Goal: Task Accomplishment & Management: Manage account settings

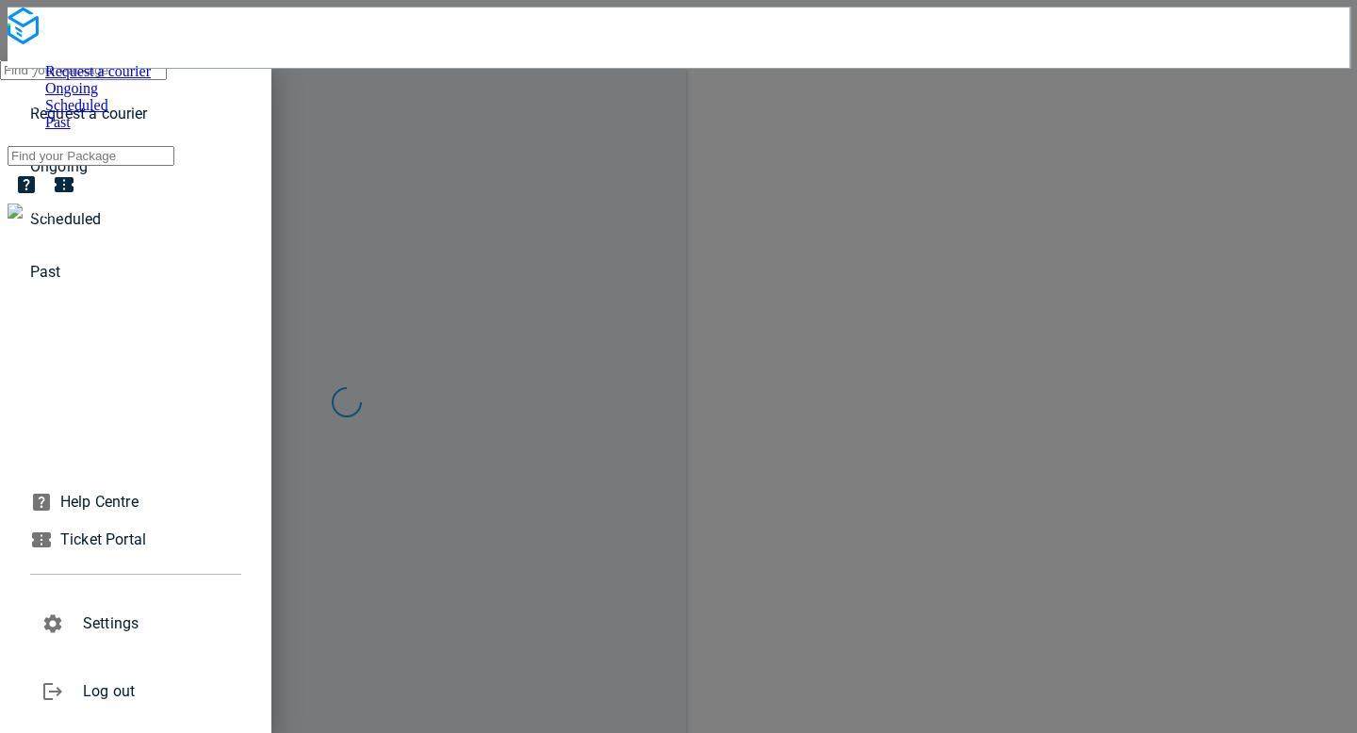
drag, startPoint x: 425, startPoint y: 148, endPoint x: 389, endPoint y: 138, distance: 37.3
click at [424, 148] on div at bounding box center [678, 366] width 1357 height 733
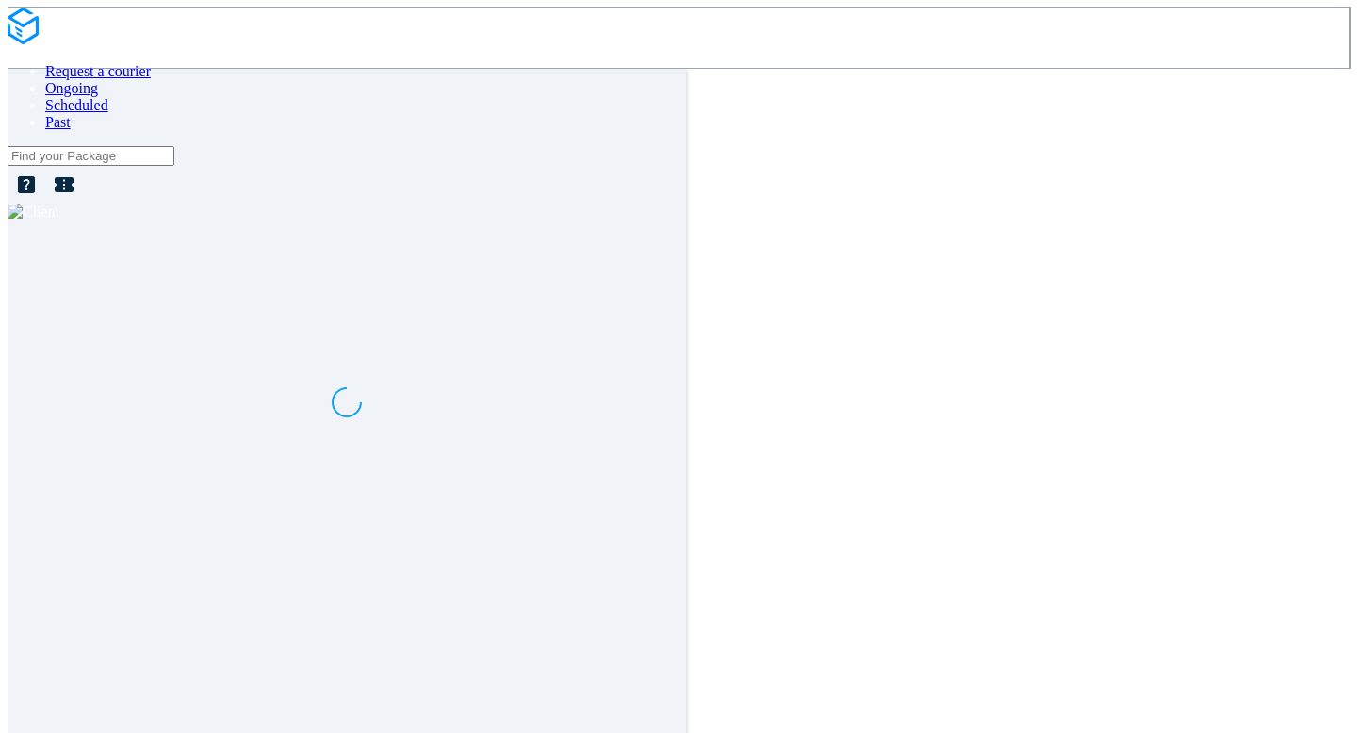
click at [759, 146] on div at bounding box center [679, 183] width 1342 height 74
click at [759, 204] on div at bounding box center [679, 212] width 1342 height 17
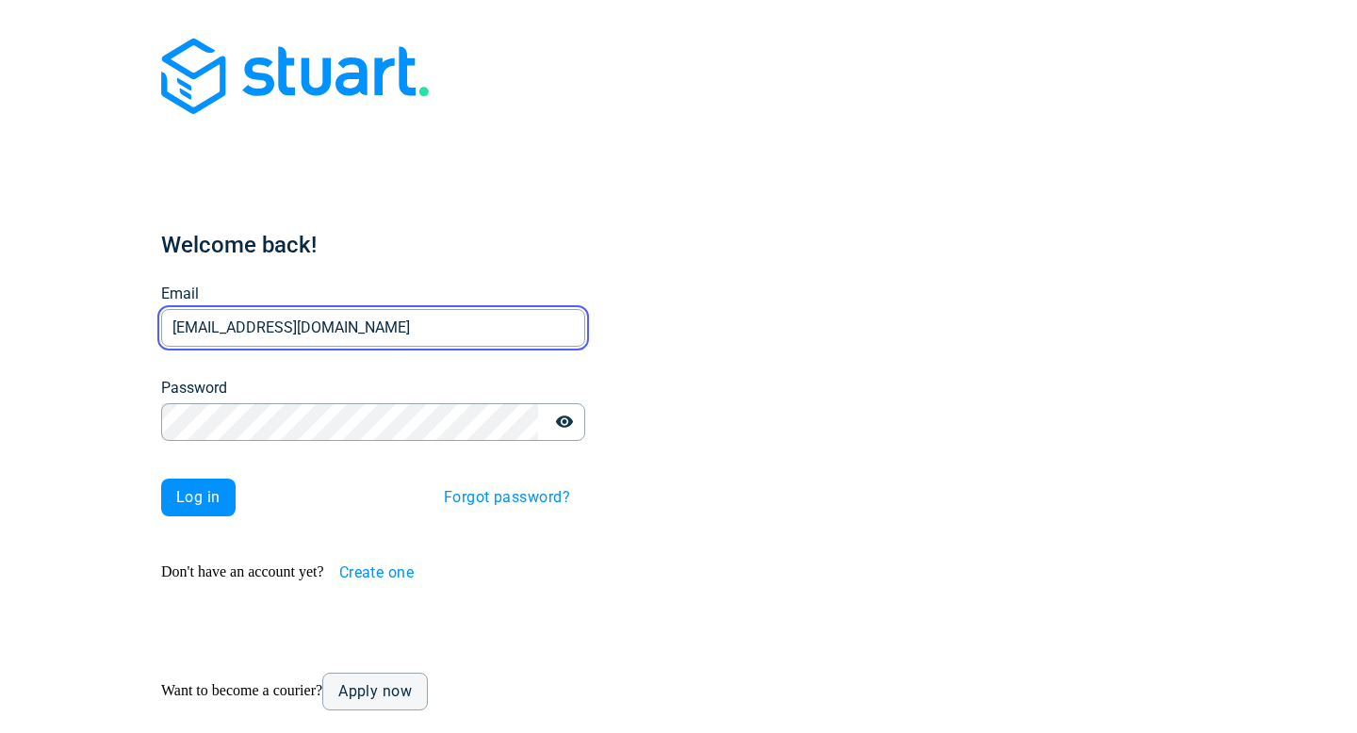
click at [257, 309] on input "[EMAIL_ADDRESS][DOMAIN_NAME]" at bounding box center [373, 327] width 424 height 37
type input "[EMAIL_ADDRESS][DOMAIN_NAME]"
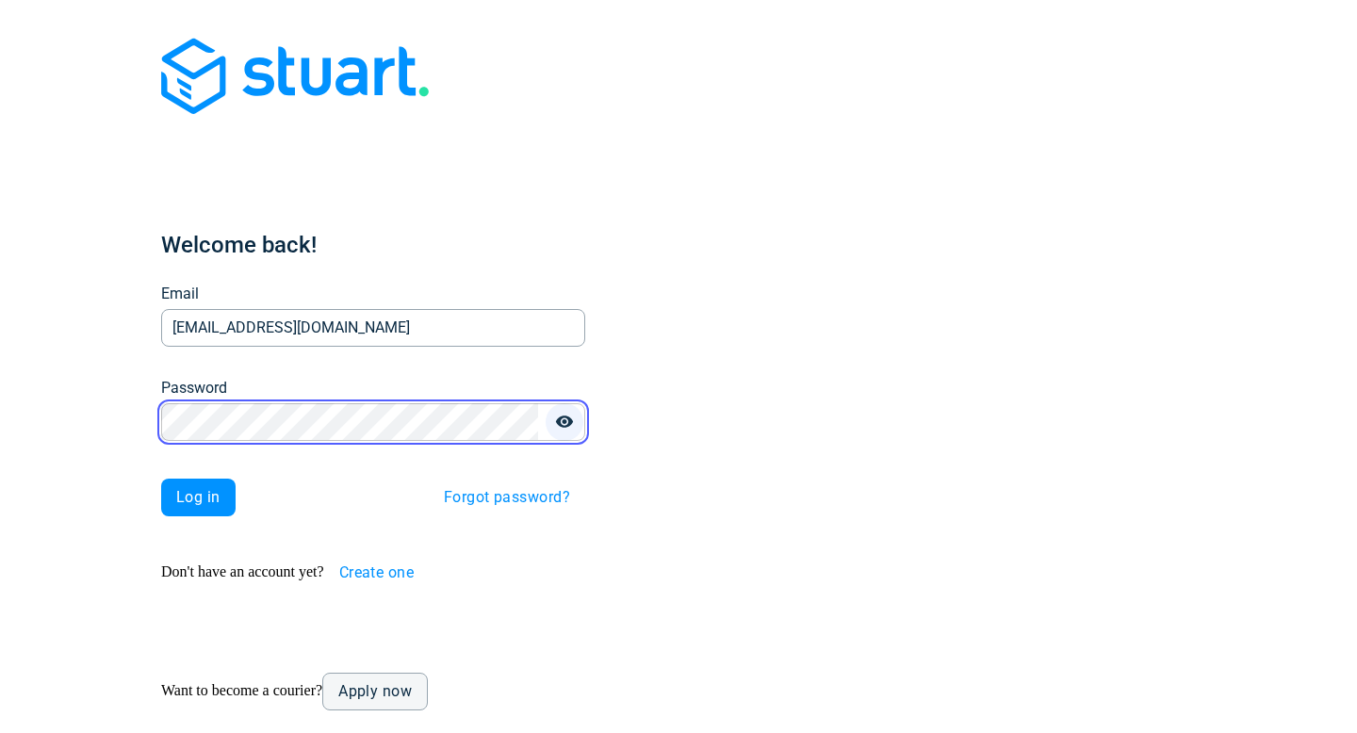
click at [556, 416] on icon "button" at bounding box center [564, 422] width 17 height 12
click at [104, 383] on div "Welcome back! Email v.zakorchemna+organic@stuart.com Email Password Password Lo…" at bounding box center [373, 374] width 731 height 733
click at [161, 479] on button "Log in" at bounding box center [198, 498] width 74 height 38
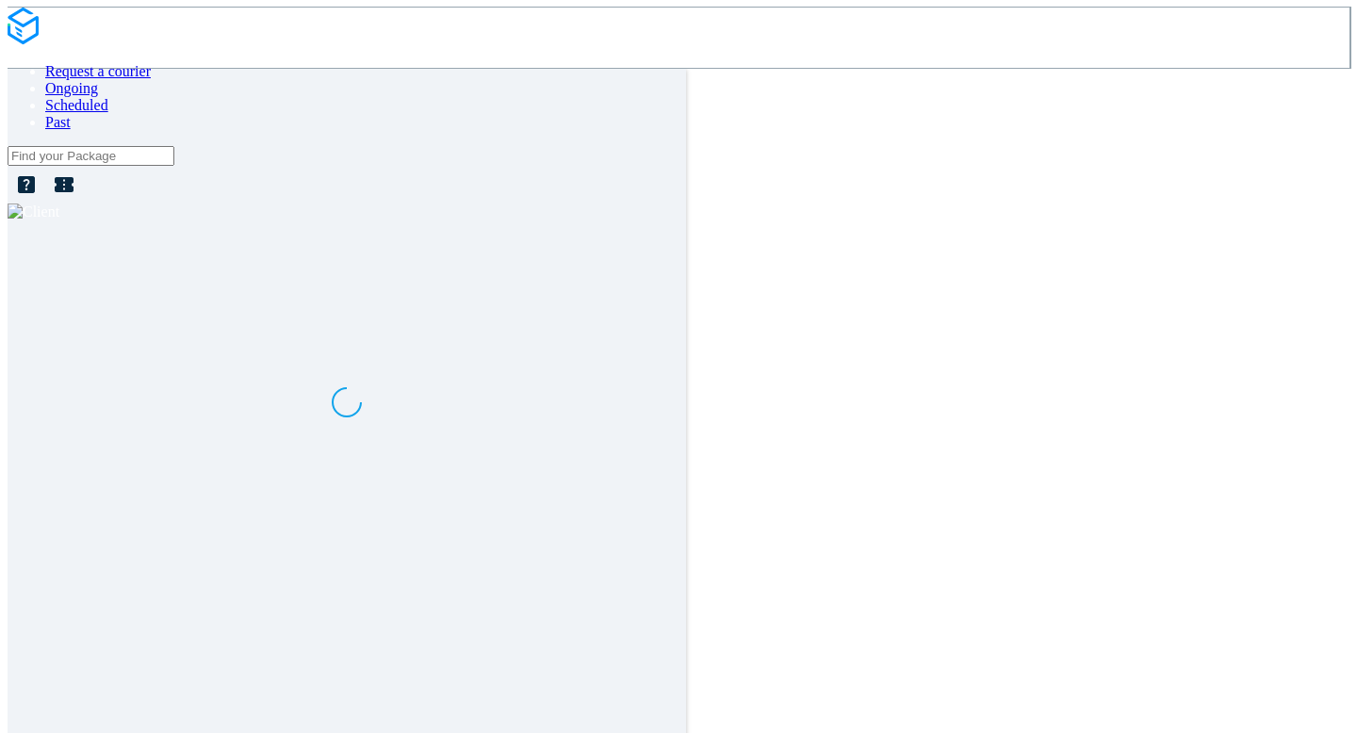
click at [98, 80] on span "Ongoing" at bounding box center [71, 88] width 53 height 16
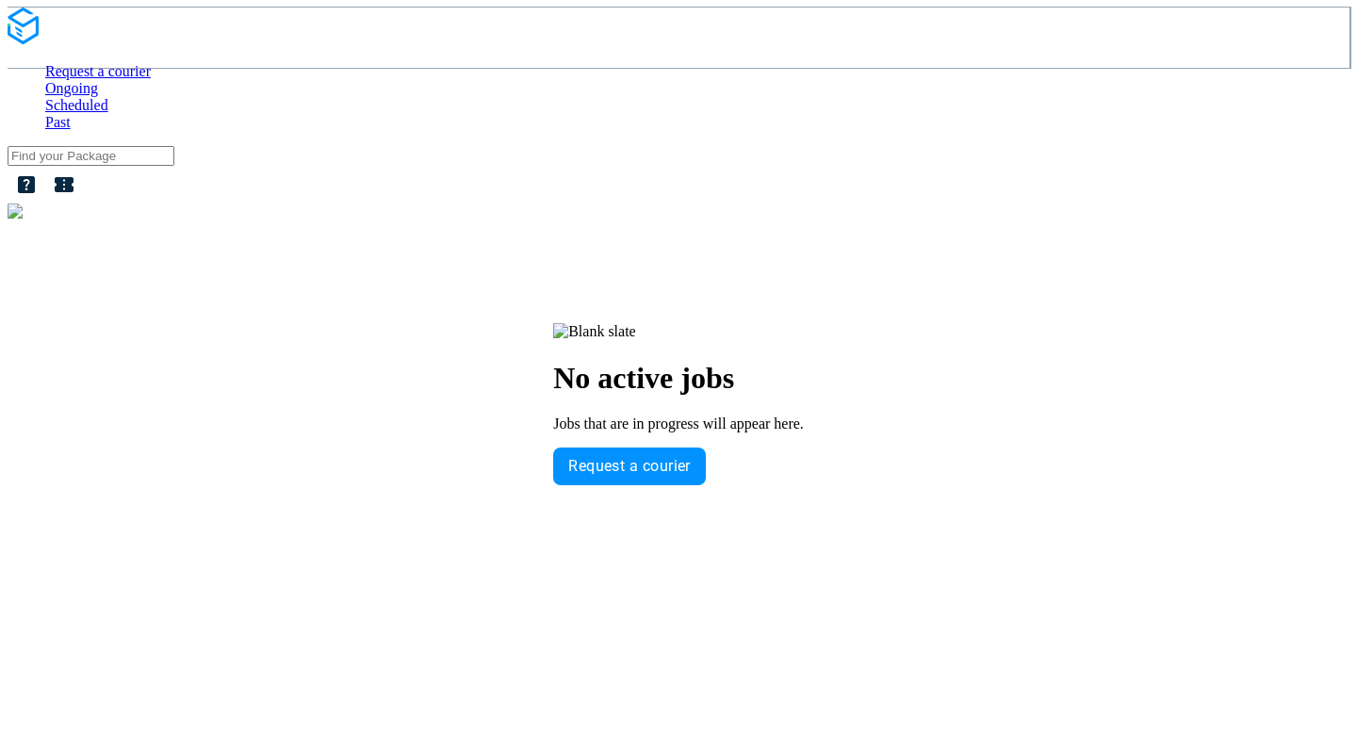
click at [1304, 204] on div at bounding box center [679, 212] width 1342 height 17
click at [1172, 81] on span "Settings" at bounding box center [1147, 73] width 49 height 16
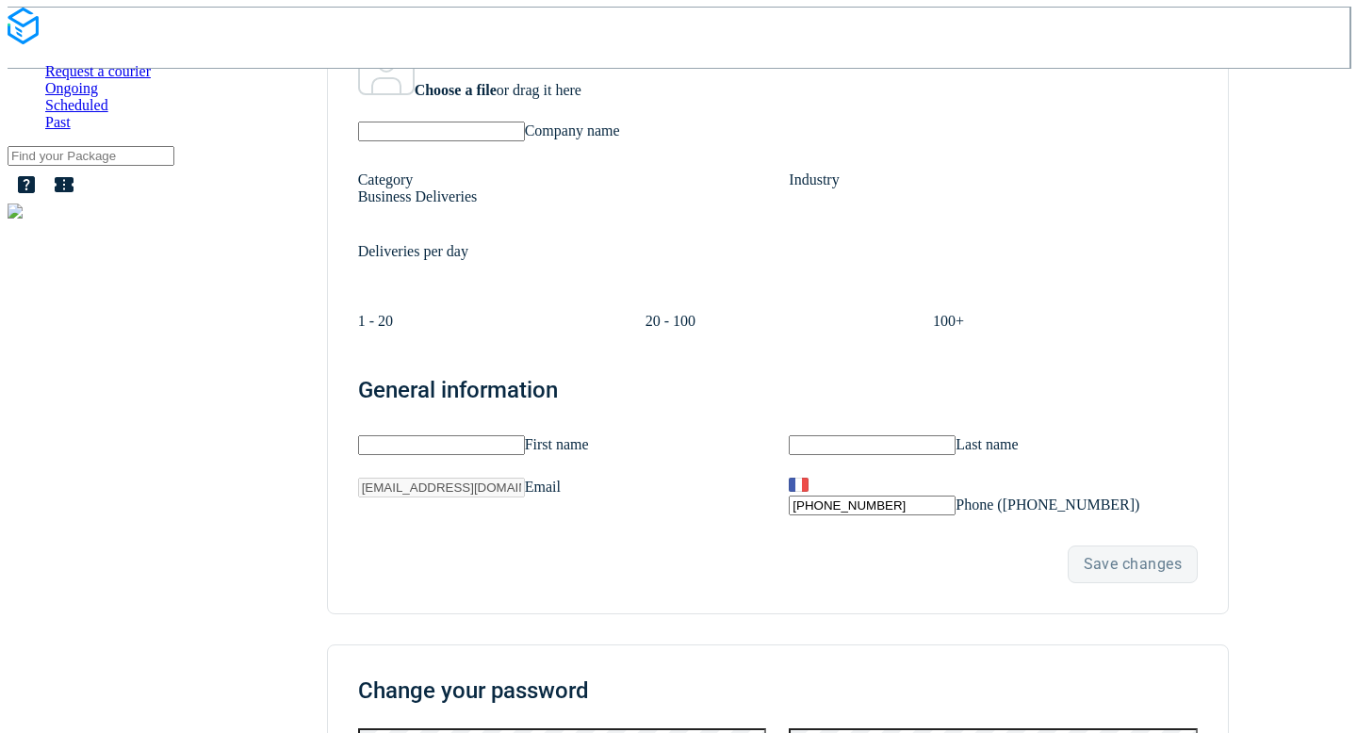
scroll to position [149, 0]
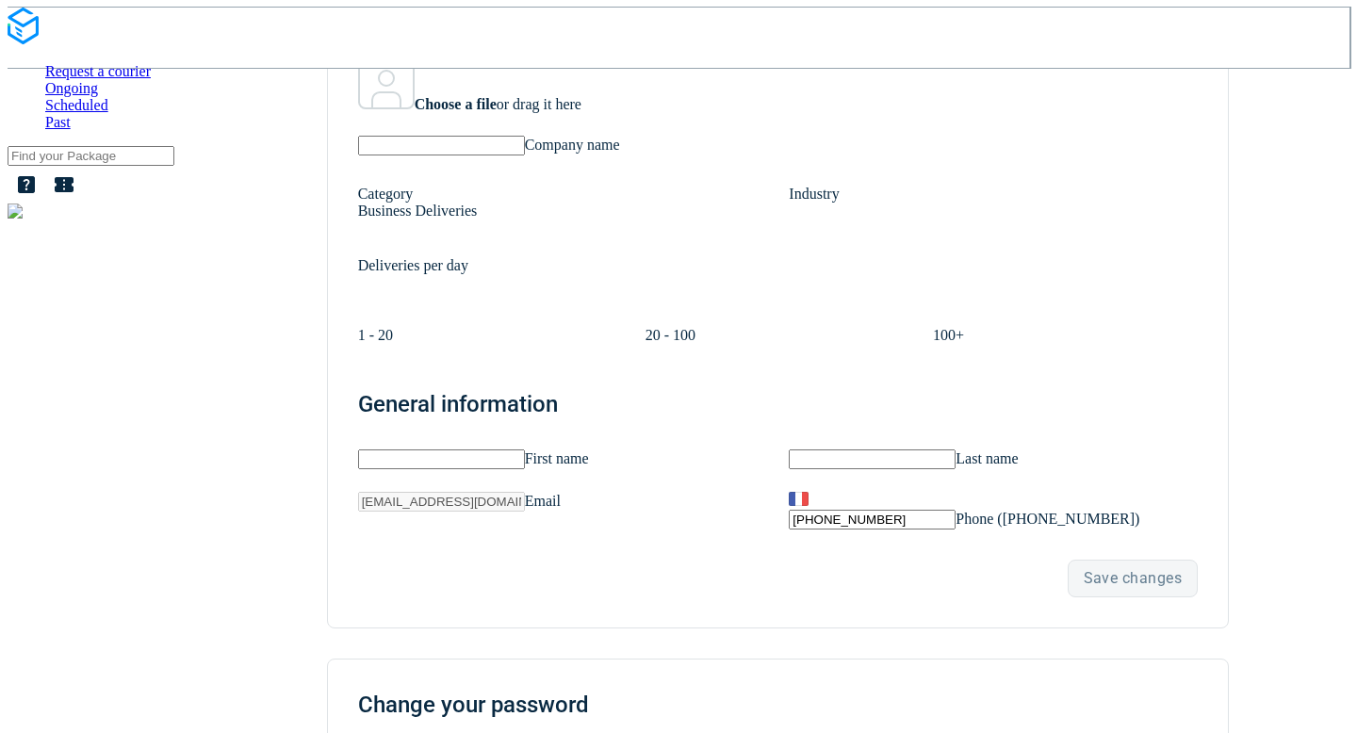
click at [148, 63] on span "Request a courier" at bounding box center [98, 71] width 106 height 16
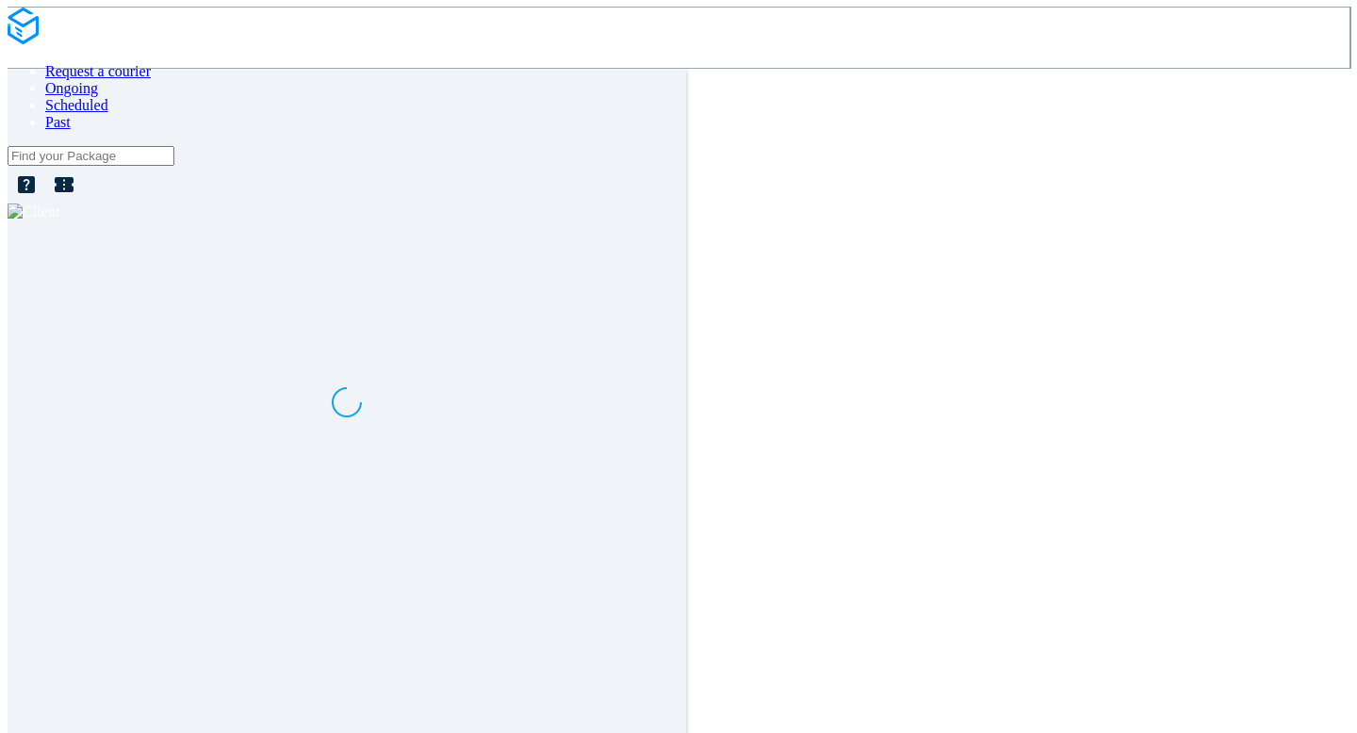
click at [59, 204] on img at bounding box center [34, 212] width 52 height 17
click at [1172, 81] on span "Settings" at bounding box center [1147, 73] width 49 height 16
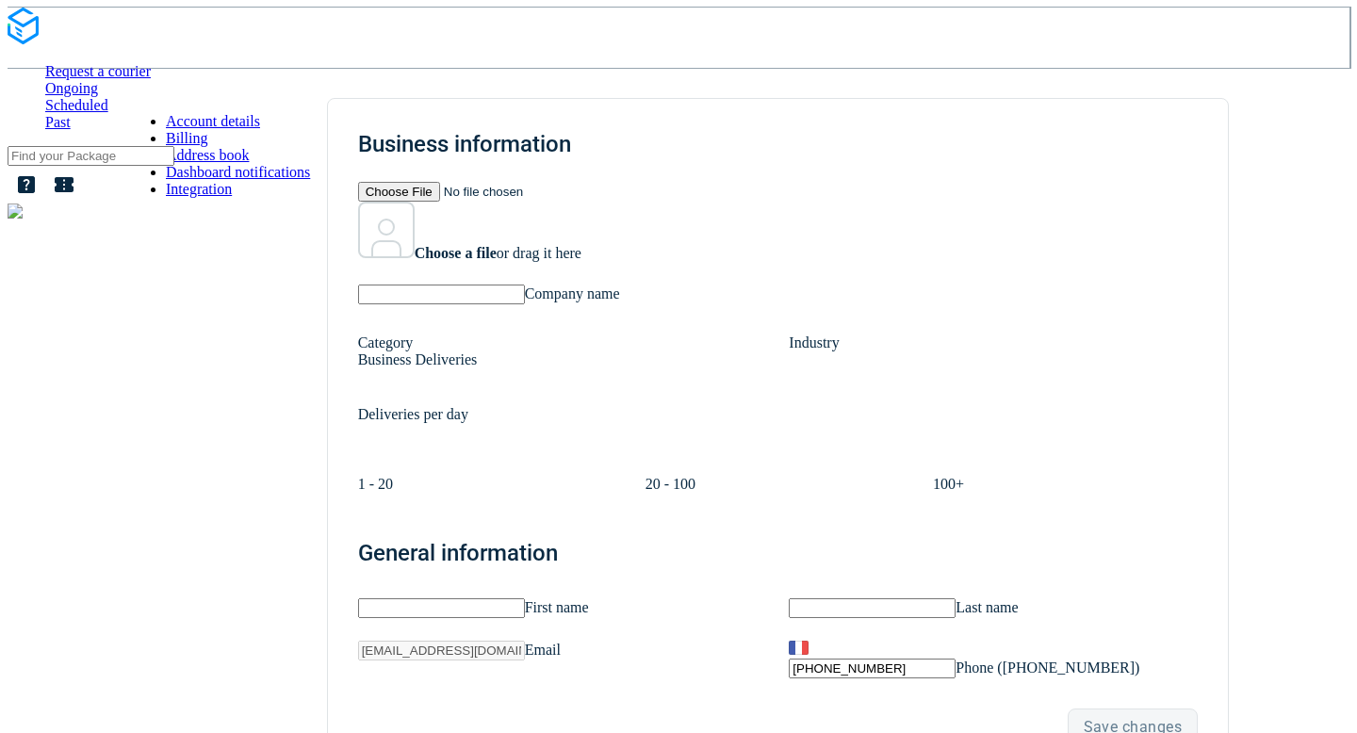
click at [1276, 204] on div at bounding box center [679, 212] width 1342 height 17
click at [1270, 204] on div at bounding box center [679, 212] width 1342 height 17
